Goal: Task Accomplishment & Management: Manage account settings

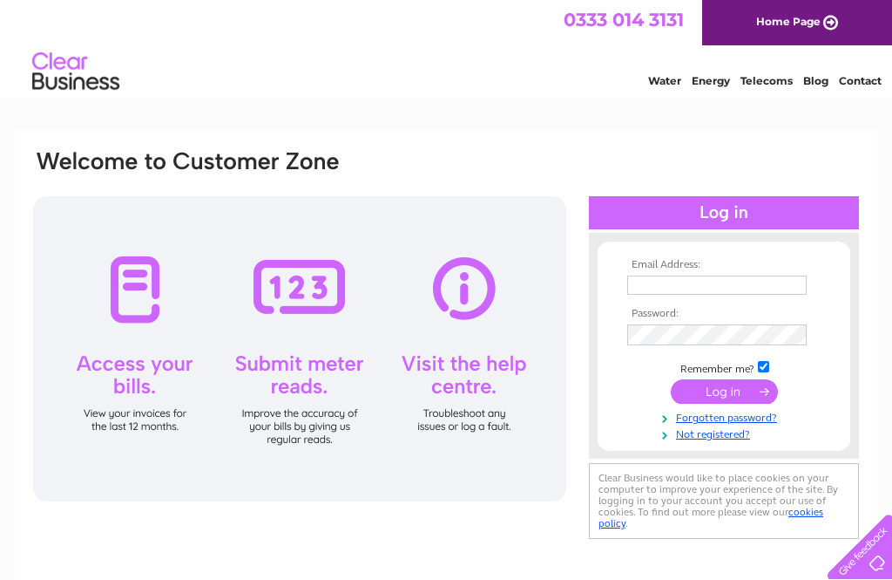
click at [658, 286] on input "text" at bounding box center [717, 284] width 180 height 19
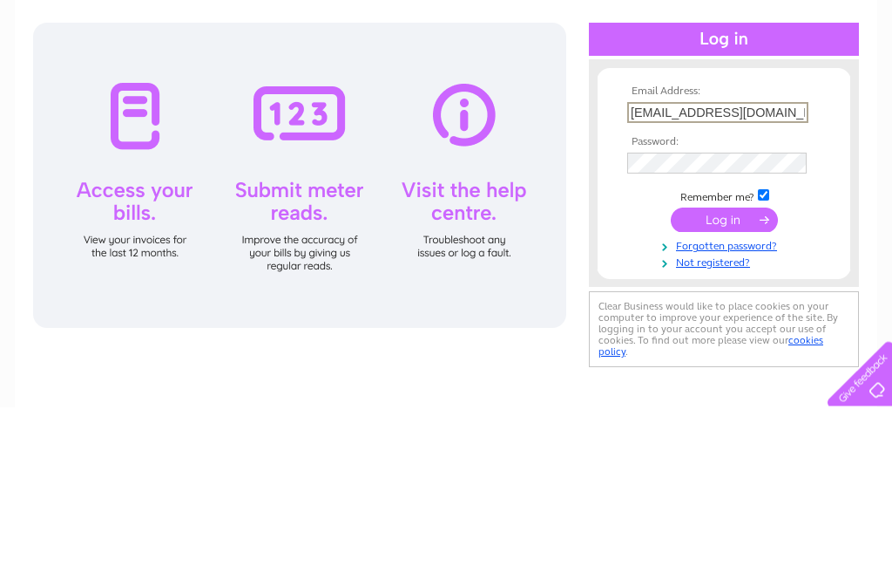
type input "Sindy.kaur@ntlworld.com"
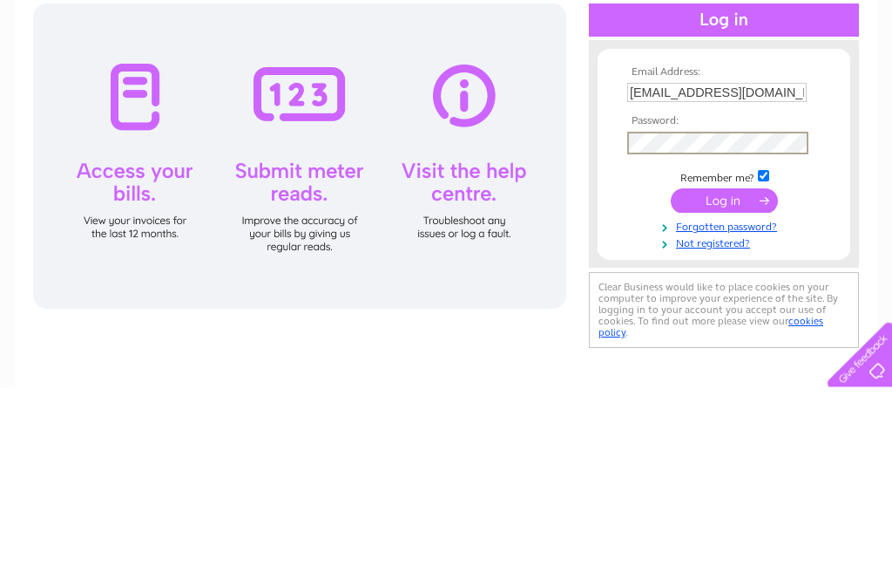
click at [737, 381] on input "submit" at bounding box center [724, 393] width 107 height 24
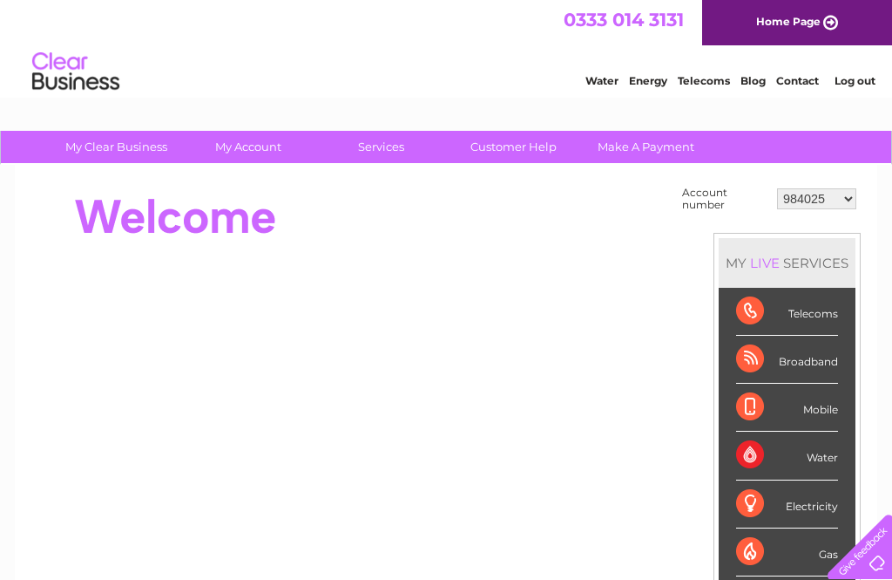
click at [853, 191] on select "984025 30315266" at bounding box center [816, 198] width 79 height 21
select select "30315266"
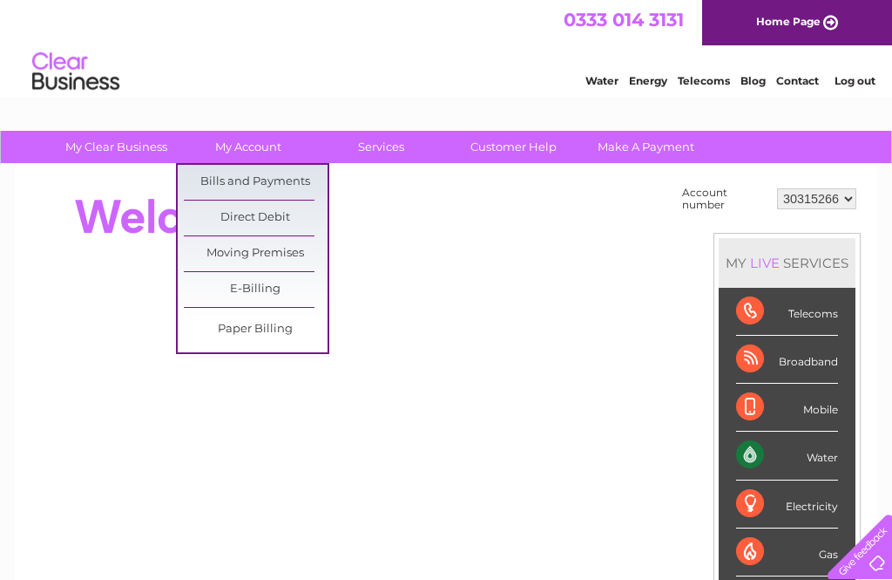
click at [211, 178] on link "Bills and Payments" at bounding box center [256, 182] width 144 height 35
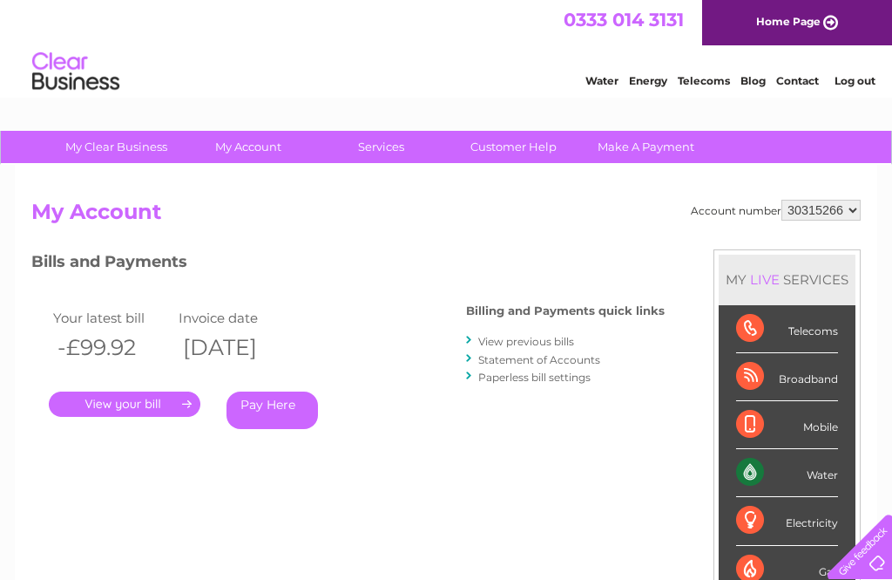
click at [122, 400] on link "." at bounding box center [125, 403] width 152 height 25
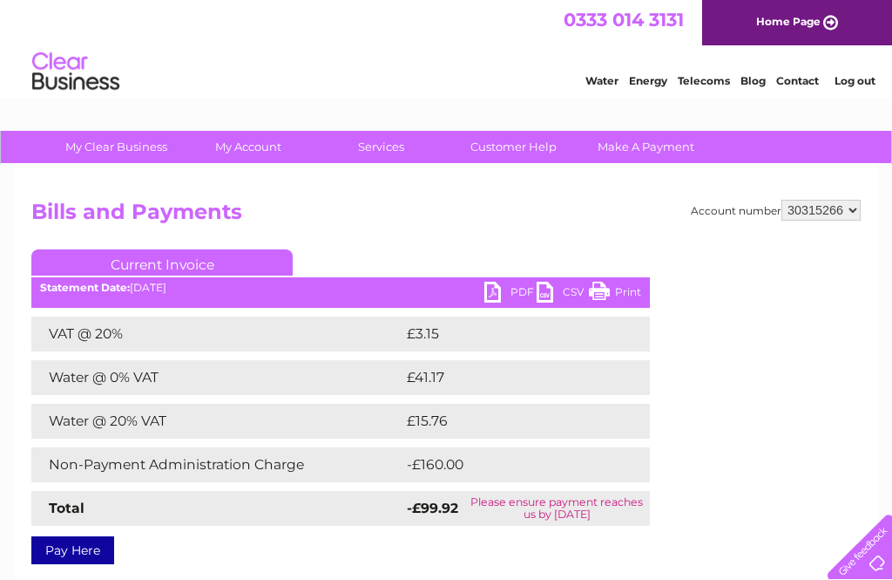
click at [497, 285] on link "PDF" at bounding box center [511, 293] width 52 height 25
